Goal: Transaction & Acquisition: Purchase product/service

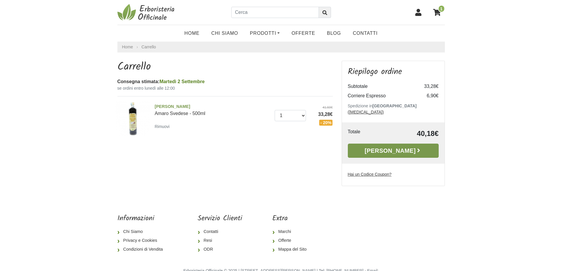
click at [399, 144] on link "Alla Cassa" at bounding box center [393, 151] width 91 height 14
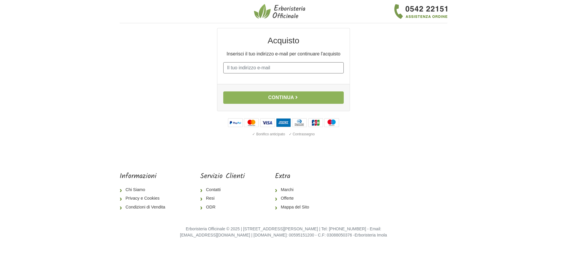
click at [235, 67] on input "E-mail" at bounding box center [283, 67] width 120 height 11
type input "renatovalfre@gmail.com"
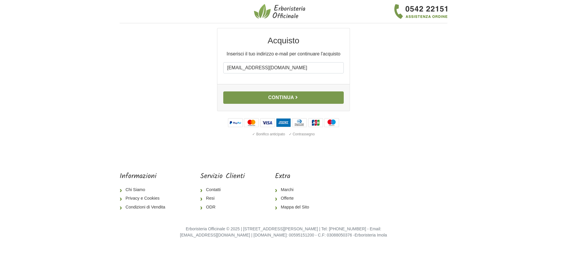
click at [282, 97] on button "Continua" at bounding box center [283, 98] width 120 height 12
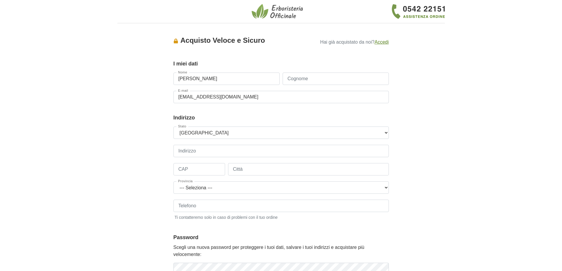
type input "Renato"
click at [304, 80] on input "Cognome" at bounding box center [336, 79] width 106 height 12
type input "Valfre"
click at [194, 153] on input "Indirizzo" at bounding box center [282, 151] width 216 height 12
type input "Strada Rosero 44"
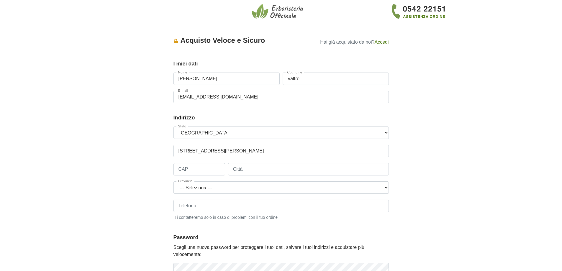
type input "10020"
type input "Pecetto Torinese"
select select "3935"
click at [185, 208] on input "Telefono" at bounding box center [282, 206] width 216 height 12
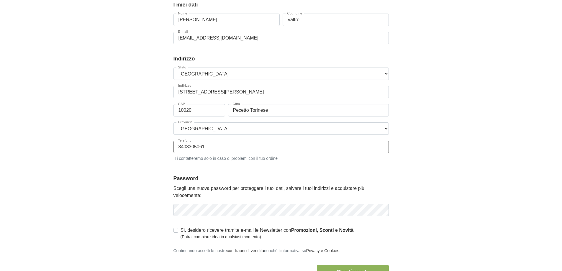
scroll to position [89, 0]
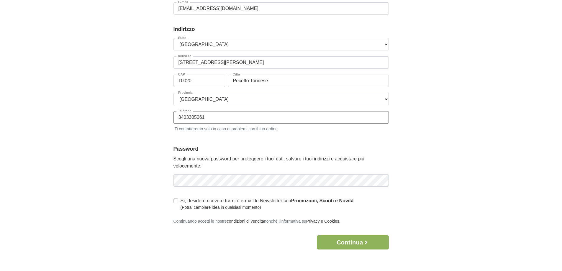
type input "3403305061"
click at [353, 244] on button "Continua" at bounding box center [353, 243] width 72 height 14
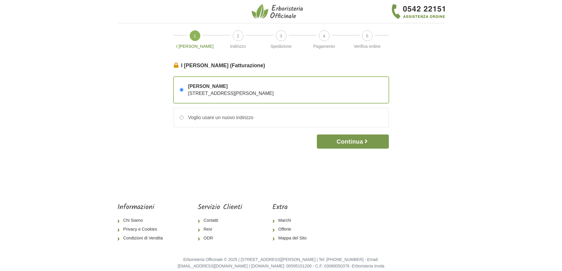
click at [352, 140] on button "Continua" at bounding box center [353, 142] width 72 height 14
click at [355, 138] on button "Continua" at bounding box center [353, 142] width 72 height 14
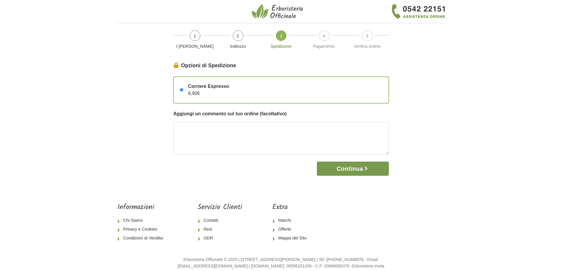
click at [351, 167] on button "Continua" at bounding box center [353, 169] width 72 height 14
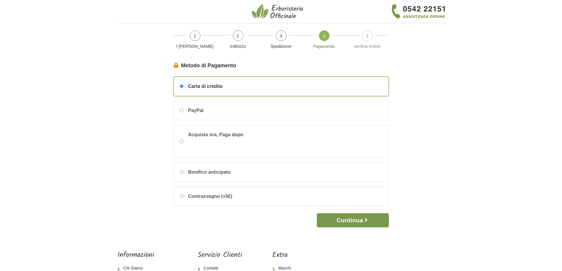
click at [352, 218] on button "Continua" at bounding box center [353, 220] width 72 height 14
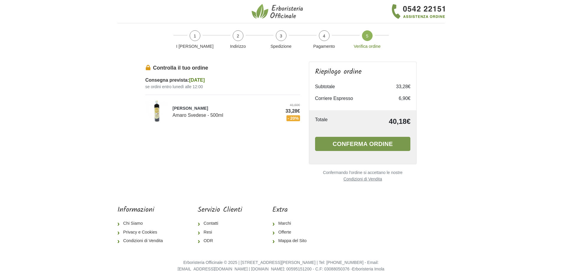
click at [351, 145] on button "Conferma ordine" at bounding box center [363, 144] width 96 height 14
